Goal: Obtain resource: Obtain resource

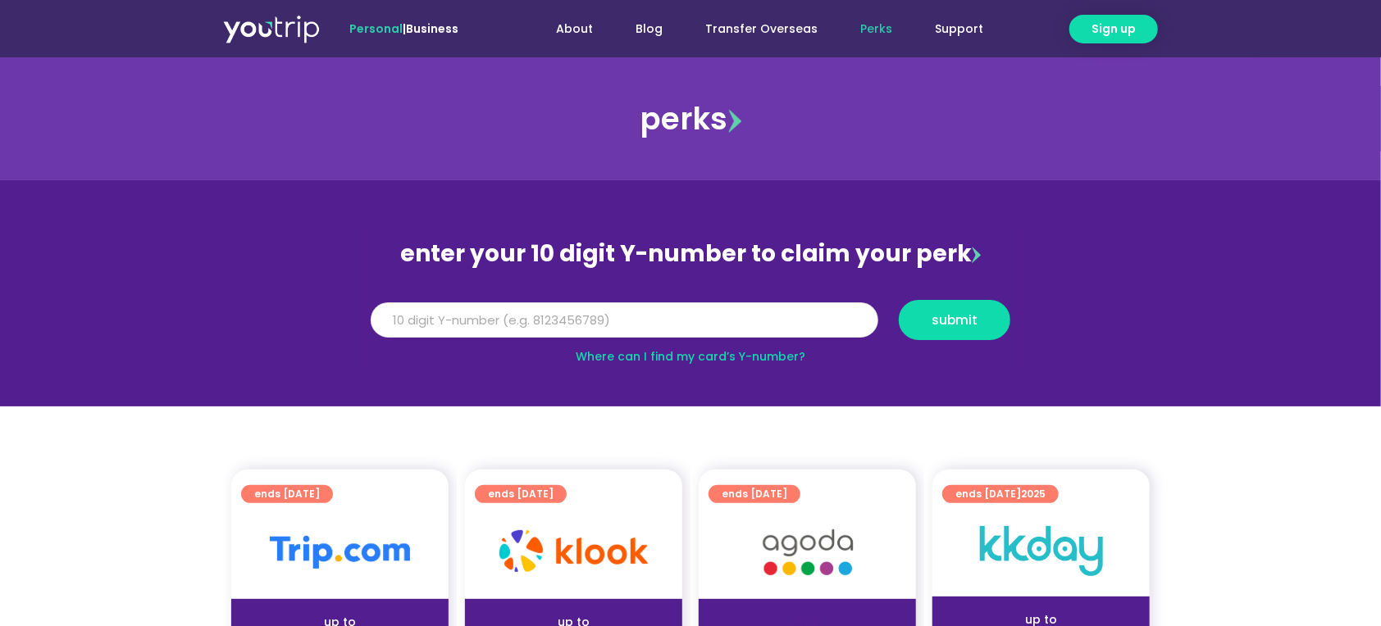
click at [663, 327] on input "Y Number" at bounding box center [625, 321] width 508 height 36
click at [936, 306] on button "submit" at bounding box center [955, 320] width 112 height 40
click at [399, 315] on input "5182400043888833" at bounding box center [625, 321] width 508 height 36
click at [467, 321] on input "5162400043888833" at bounding box center [625, 321] width 508 height 36
click at [486, 320] on input "5162400043898833" at bounding box center [625, 321] width 508 height 36
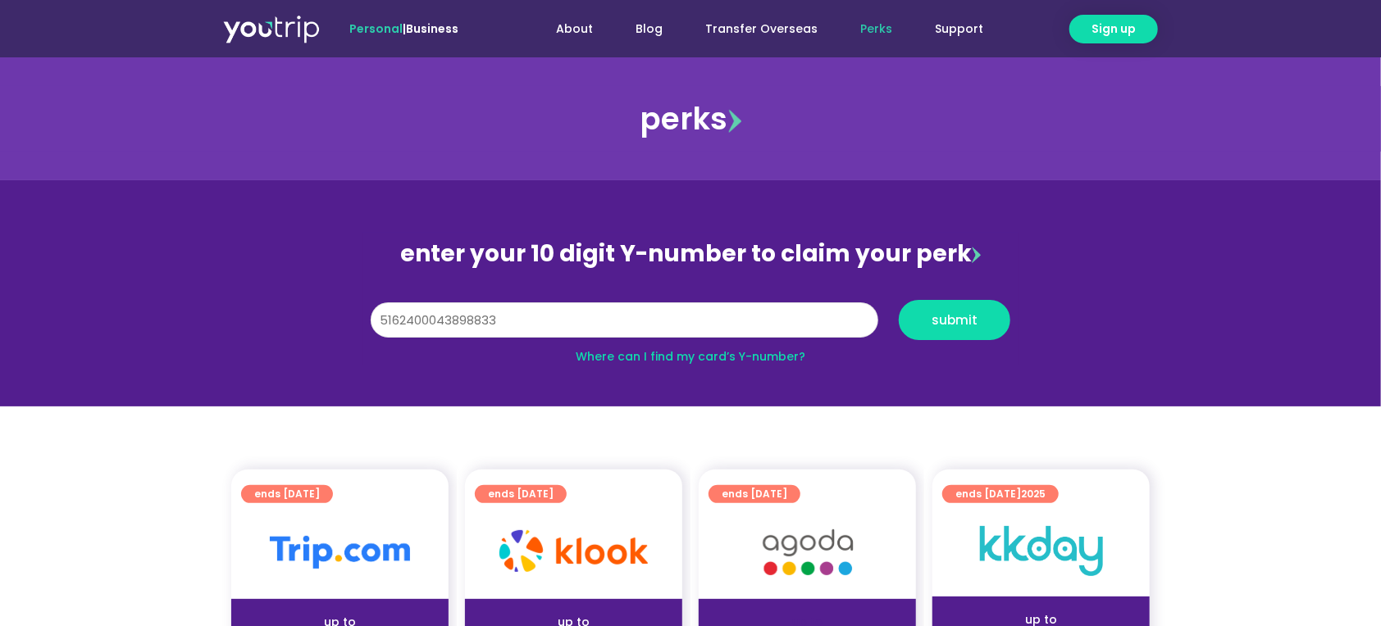
click at [570, 306] on input "[CREDIT_CARD_NUMBER]" at bounding box center [625, 321] width 508 height 36
click at [426, 318] on input "[CREDIT_CARD_NUMBER]" at bounding box center [625, 321] width 508 height 36
click at [467, 317] on input "[CREDIT_CARD_NUMBER]" at bounding box center [625, 321] width 508 height 36
click at [1020, 325] on div "submit" at bounding box center [955, 320] width 132 height 40
click at [995, 325] on span "submit" at bounding box center [955, 320] width 84 height 12
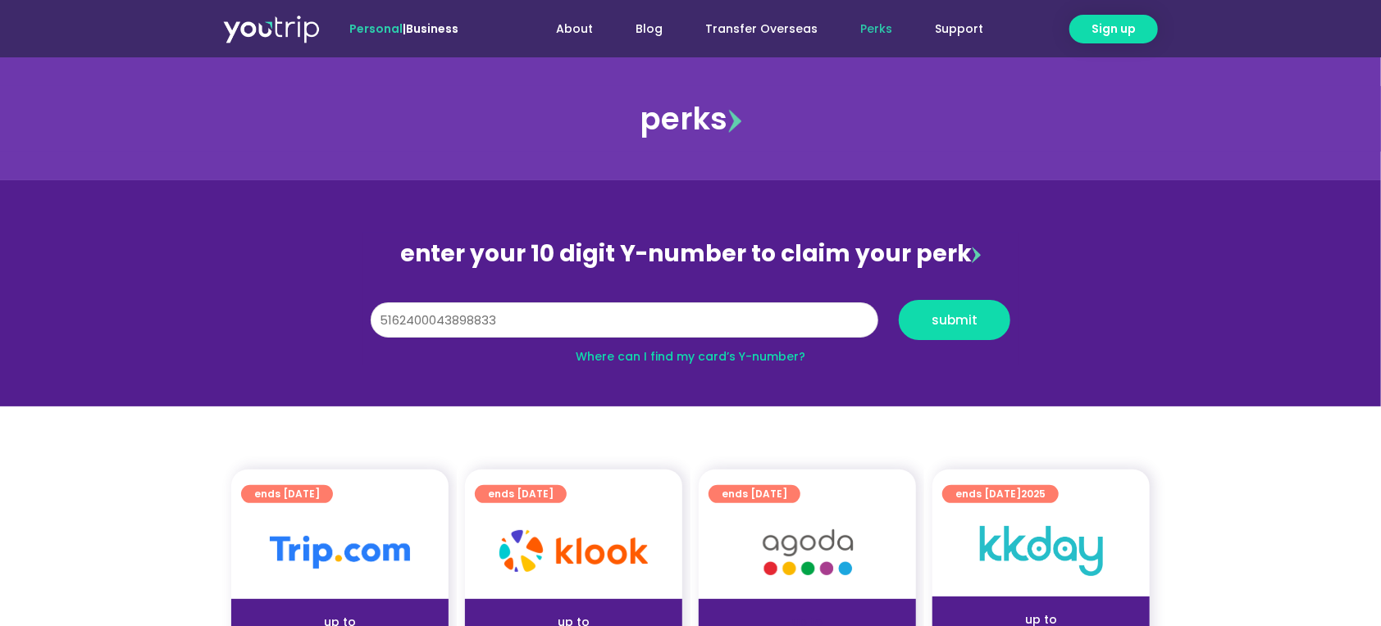
click at [532, 310] on input "[CREDIT_CARD_NUMBER]" at bounding box center [625, 321] width 508 height 36
click at [403, 316] on input "[CREDIT_CARD_NUMBER]" at bounding box center [625, 321] width 508 height 36
click at [611, 319] on input "[CREDIT_CARD_NUMBER]" at bounding box center [625, 321] width 508 height 36
drag, startPoint x: 611, startPoint y: 319, endPoint x: 288, endPoint y: 299, distance: 323.7
click at [288, 299] on section "enter your 10 digit Y-number to claim your perk Y Number [CREDIT_CARD_NUMBER] s…" at bounding box center [690, 293] width 1381 height 226
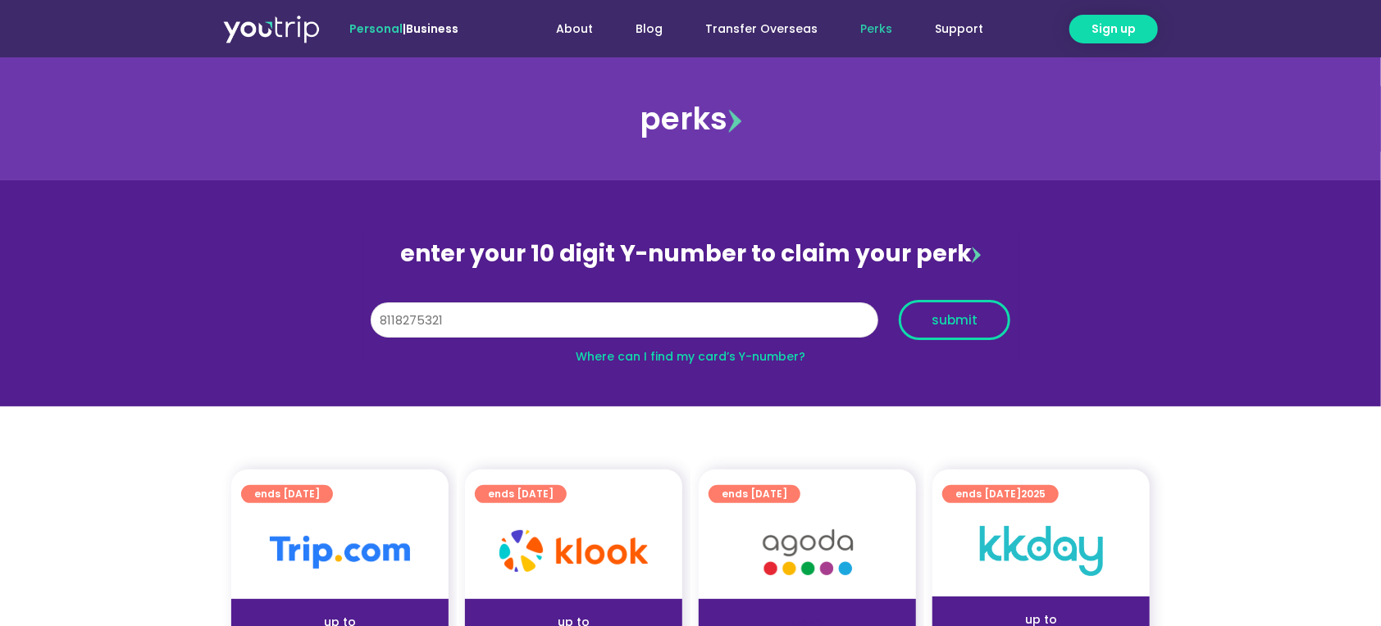
type input "8118275321"
click at [946, 333] on button "submit" at bounding box center [955, 320] width 112 height 40
